Goal: Transaction & Acquisition: Purchase product/service

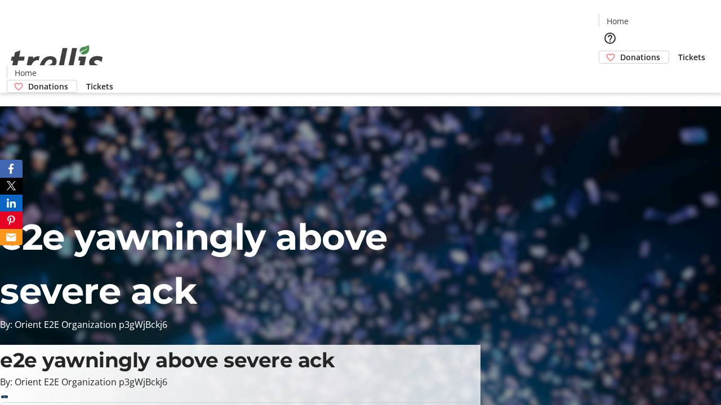
click at [620, 51] on span "Donations" at bounding box center [640, 57] width 40 height 12
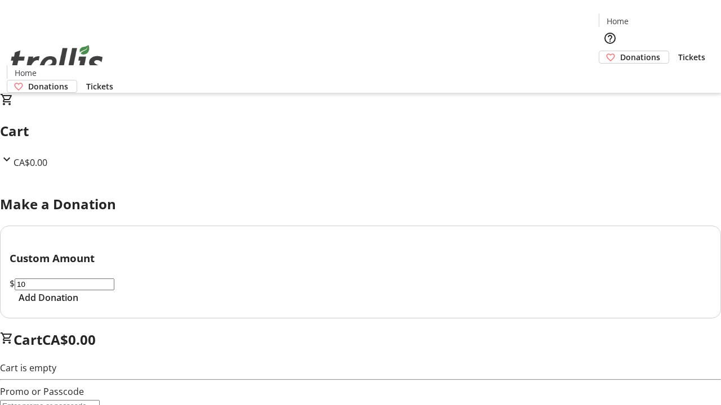
click at [78, 305] on span "Add Donation" at bounding box center [49, 298] width 60 height 14
select select "CA"
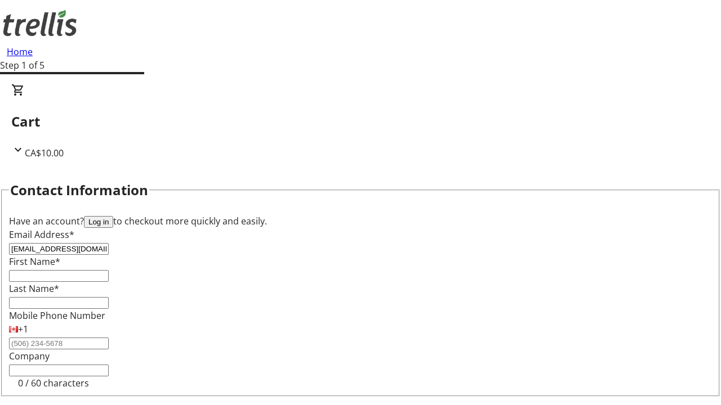
type input "[EMAIL_ADDRESS][DOMAIN_NAME]"
type input "Alysa"
type input "[PERSON_NAME]"
type input "[STREET_ADDRESS][PERSON_NAME]"
type input "Kelowna"
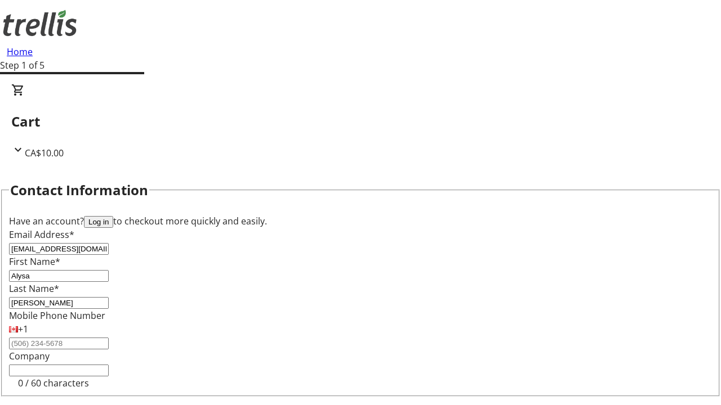
scroll to position [151, 0]
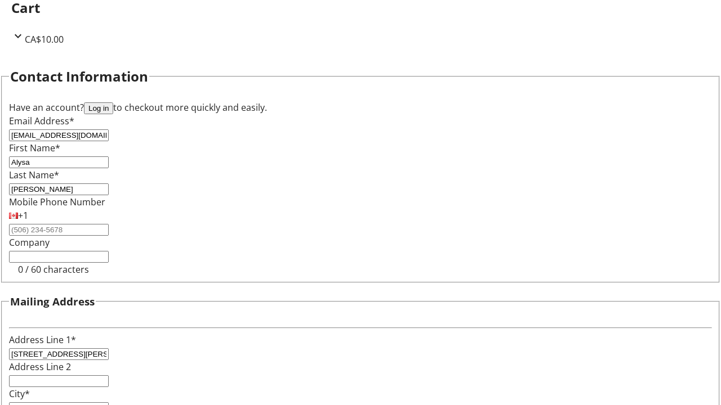
select select "BC"
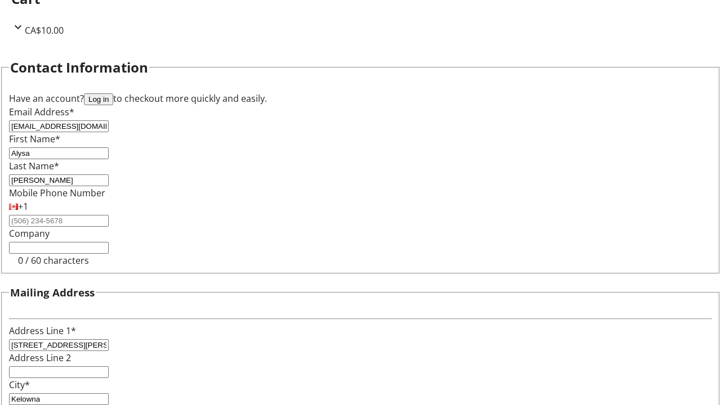
type input "Kelowna"
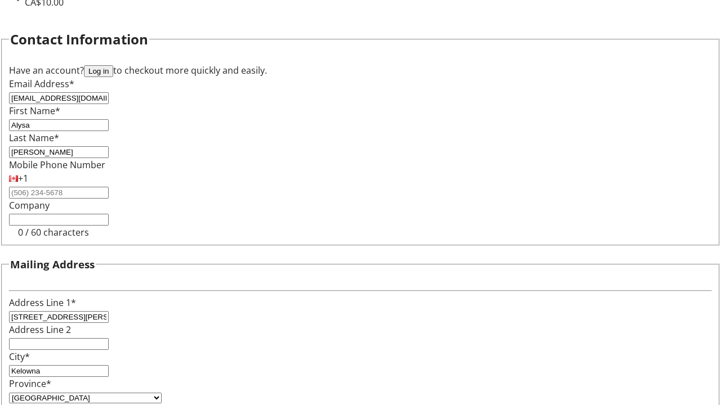
type input "V1Y 0C2"
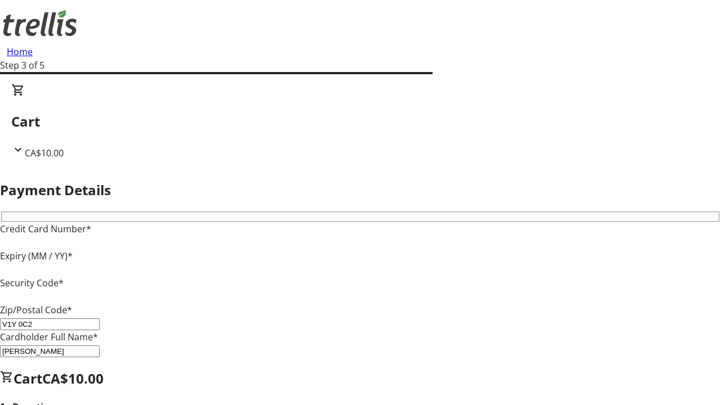
type input "V1Y 0C2"
